Goal: Obtain resource: Download file/media

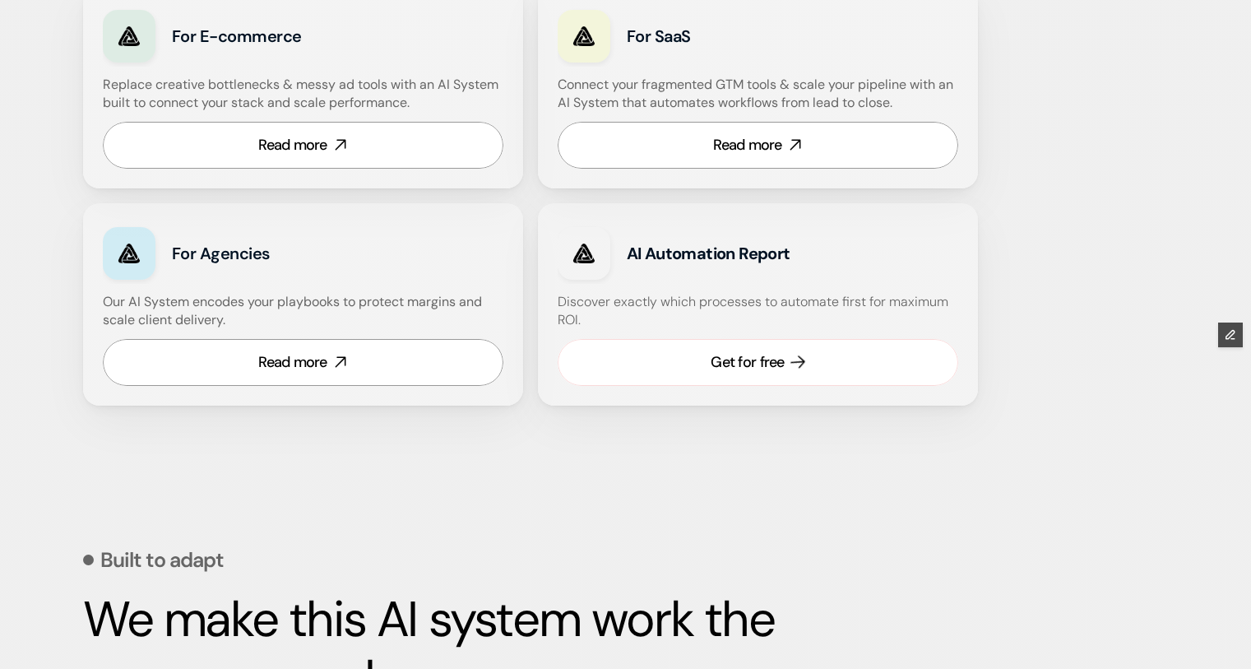
scroll to position [1080, 0]
click at [708, 364] on link "Get for free" at bounding box center [758, 361] width 401 height 47
